Goal: Information Seeking & Learning: Learn about a topic

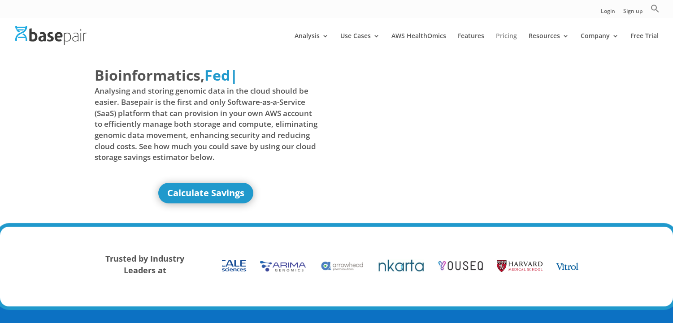
click at [511, 38] on link "Pricing" at bounding box center [506, 43] width 21 height 21
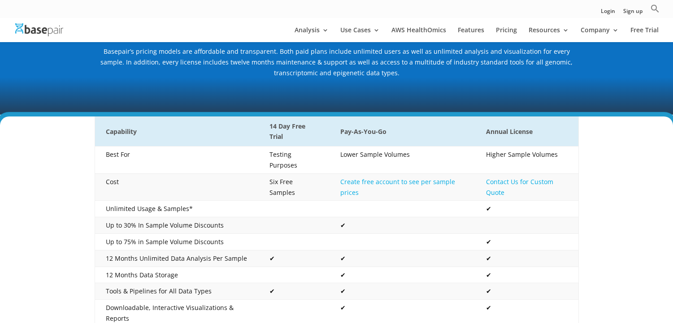
scroll to position [143, 0]
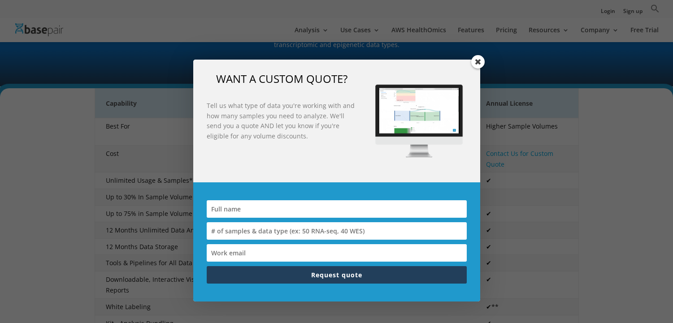
click at [478, 63] on span at bounding box center [477, 61] width 13 height 13
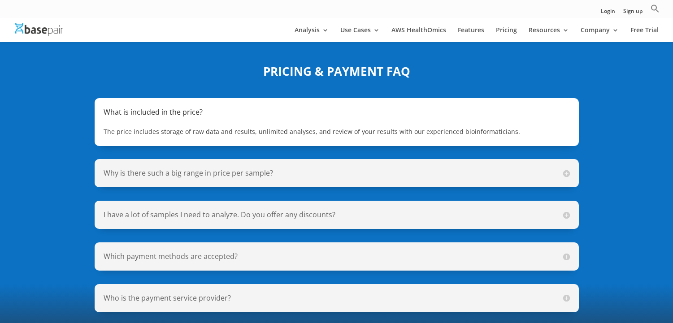
scroll to position [632, 0]
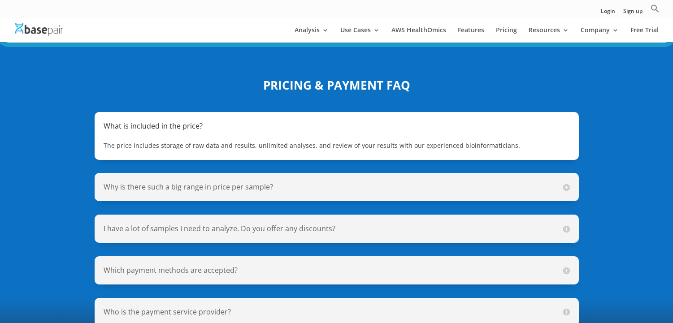
click at [376, 141] on span "The price includes storage of raw data and results, unlimited analyses, and rev…" at bounding box center [312, 145] width 417 height 9
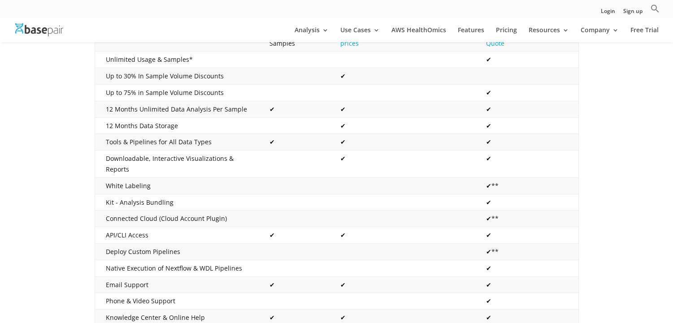
scroll to position [0, 0]
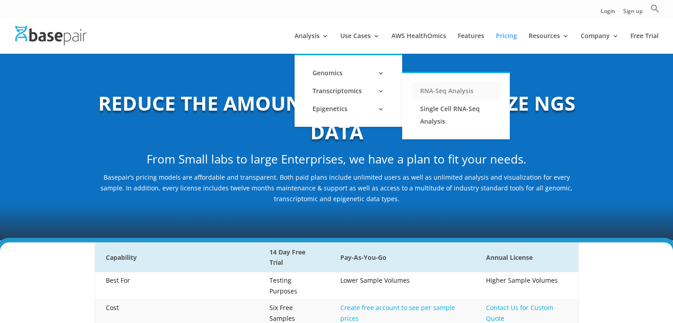
click at [441, 91] on link "RNA-Seq Analysis" at bounding box center [456, 91] width 90 height 18
